Goal: Navigation & Orientation: Find specific page/section

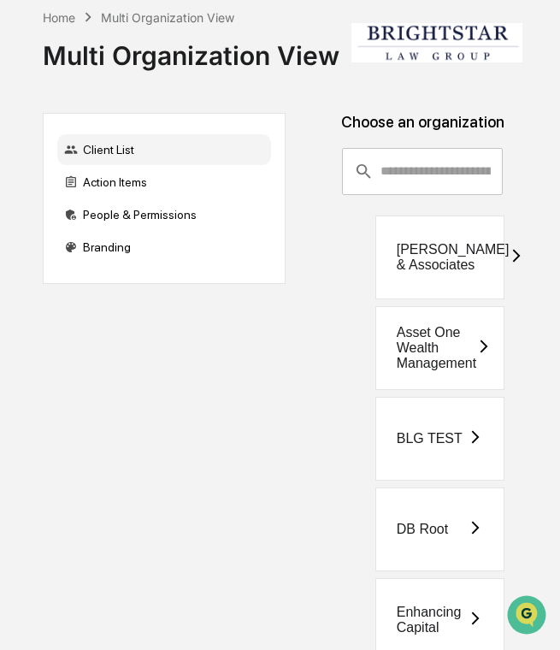
click at [470, 282] on div "[PERSON_NAME] & Associates" at bounding box center [440, 258] width 129 height 84
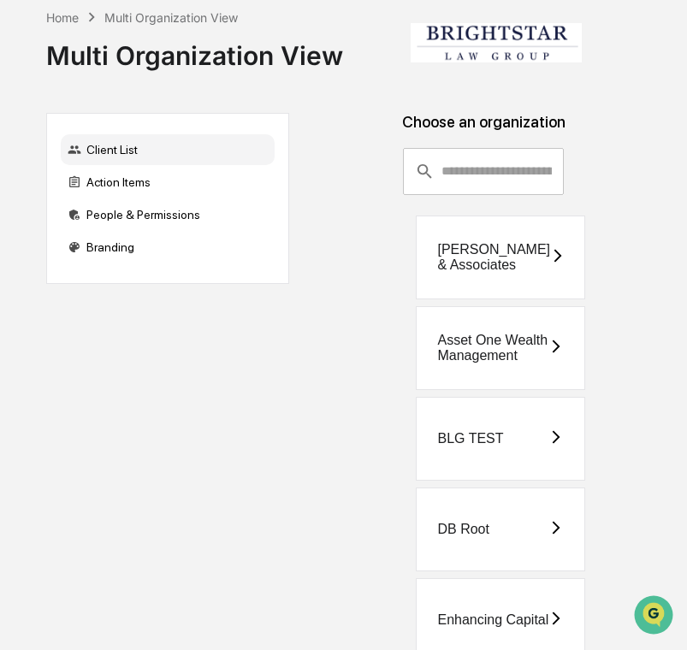
click at [482, 435] on div "BLG TEST" at bounding box center [470, 438] width 66 height 15
